Goal: Task Accomplishment & Management: Complete application form

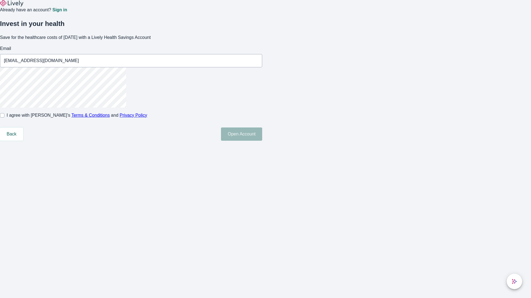
click at [4, 118] on input "I agree with Lively’s Terms & Conditions and Privacy Policy" at bounding box center [2, 115] width 4 height 4
checkbox input "true"
click at [262, 141] on button "Open Account" at bounding box center [241, 134] width 41 height 13
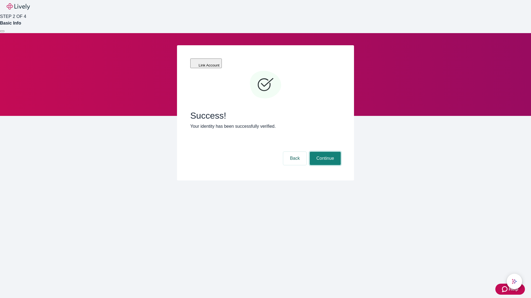
click at [324, 152] on button "Continue" at bounding box center [325, 158] width 31 height 13
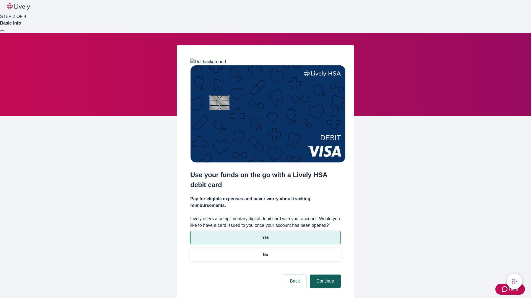
click at [265, 235] on p "Yes" at bounding box center [265, 238] width 7 height 6
click at [324, 275] on button "Continue" at bounding box center [325, 281] width 31 height 13
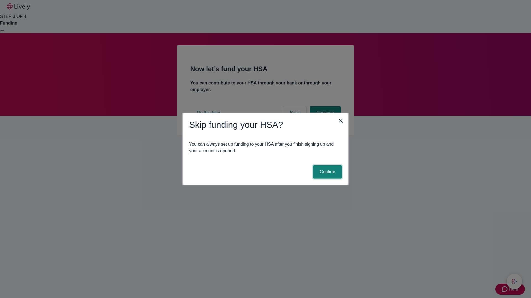
click at [326, 172] on button "Confirm" at bounding box center [327, 172] width 29 height 13
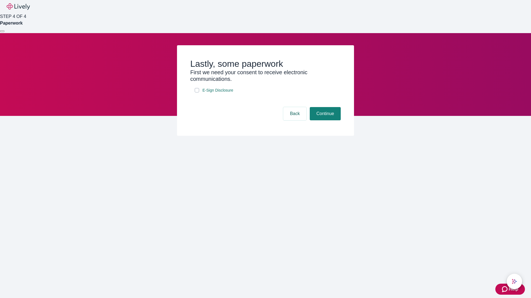
click at [197, 93] on input "E-Sign Disclosure" at bounding box center [197, 90] width 4 height 4
checkbox input "true"
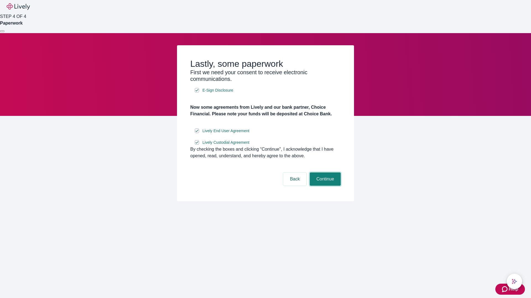
click at [324, 186] on button "Continue" at bounding box center [325, 179] width 31 height 13
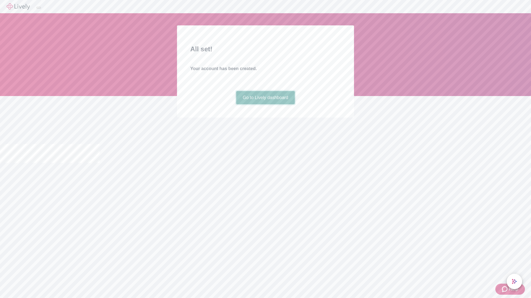
click at [265, 104] on link "Go to Lively dashboard" at bounding box center [265, 97] width 59 height 13
